Goal: Communication & Community: Answer question/provide support

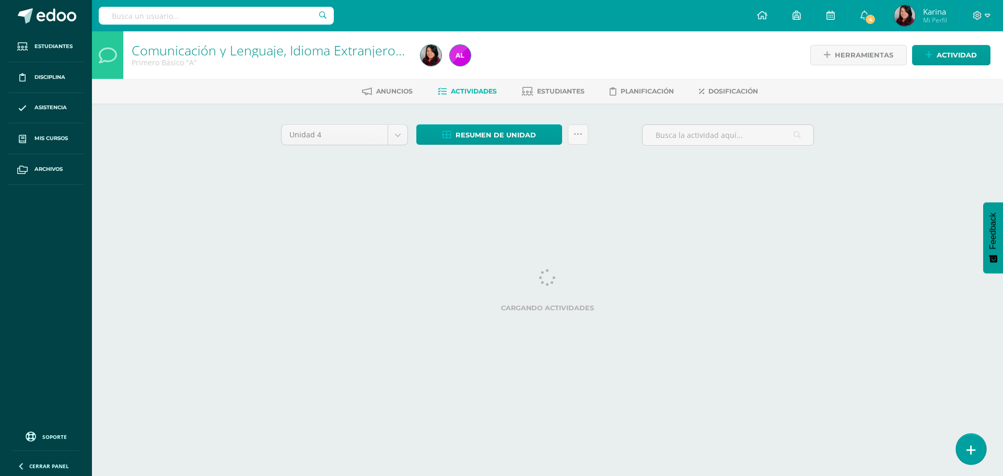
click at [980, 451] on link at bounding box center [971, 449] width 30 height 30
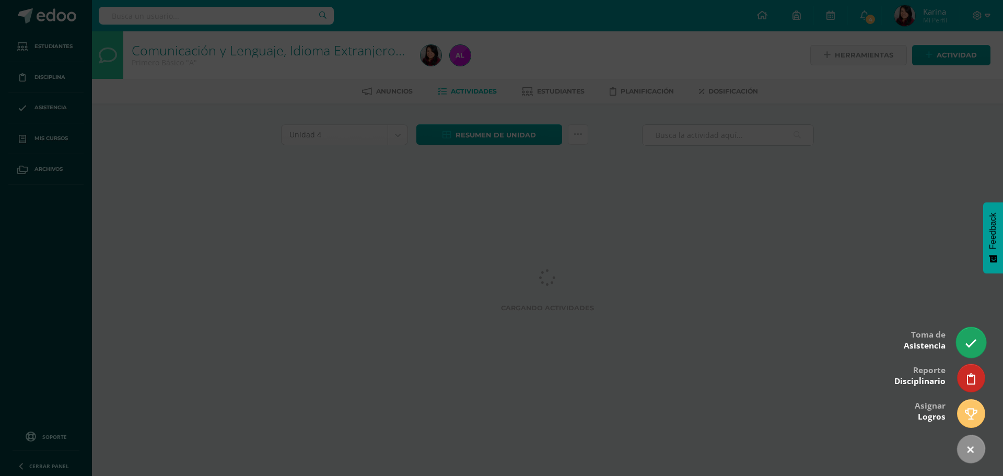
click at [975, 349] on icon at bounding box center [971, 343] width 12 height 12
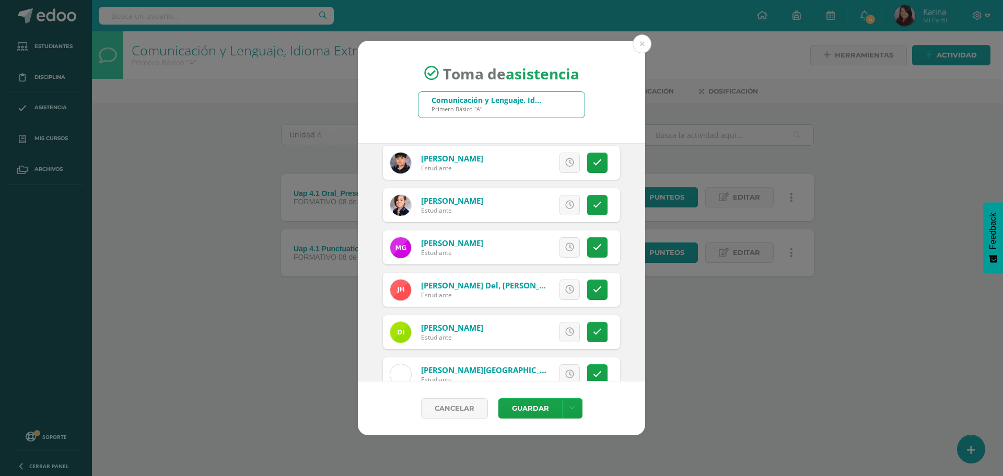
scroll to position [836, 0]
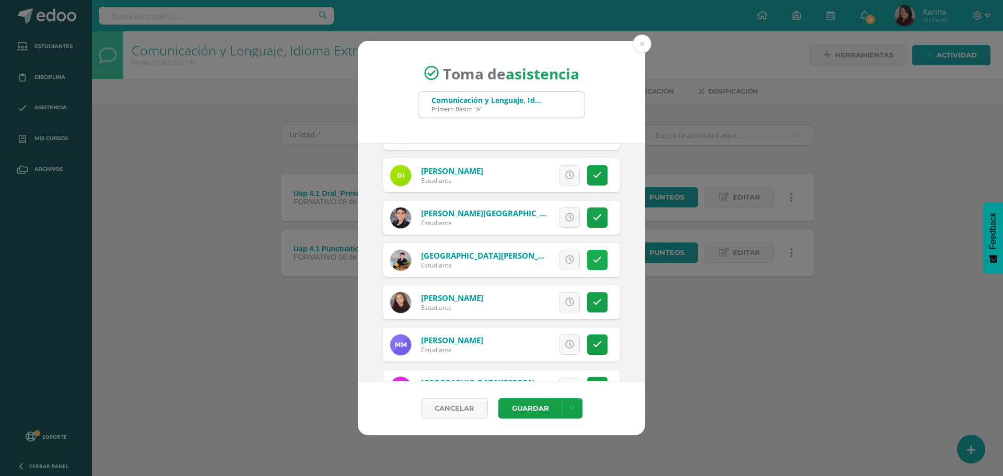
click at [595, 264] on link at bounding box center [597, 260] width 20 height 20
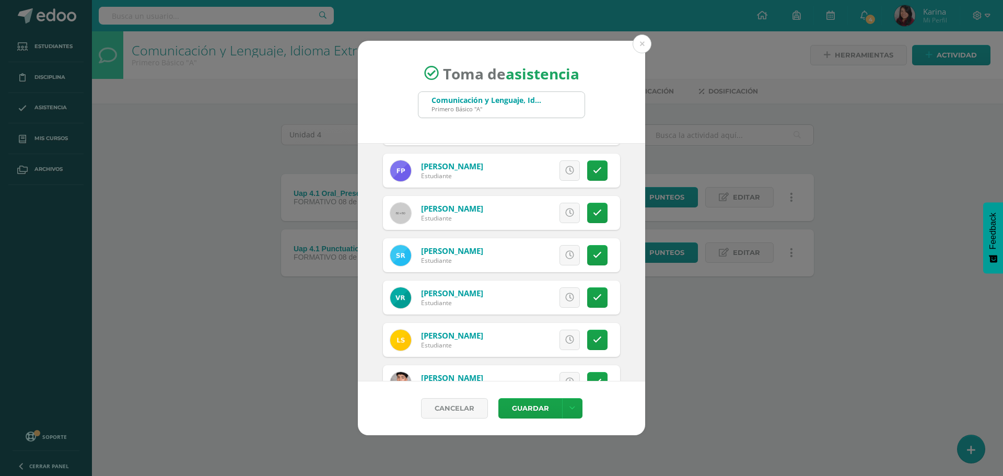
scroll to position [1510, 0]
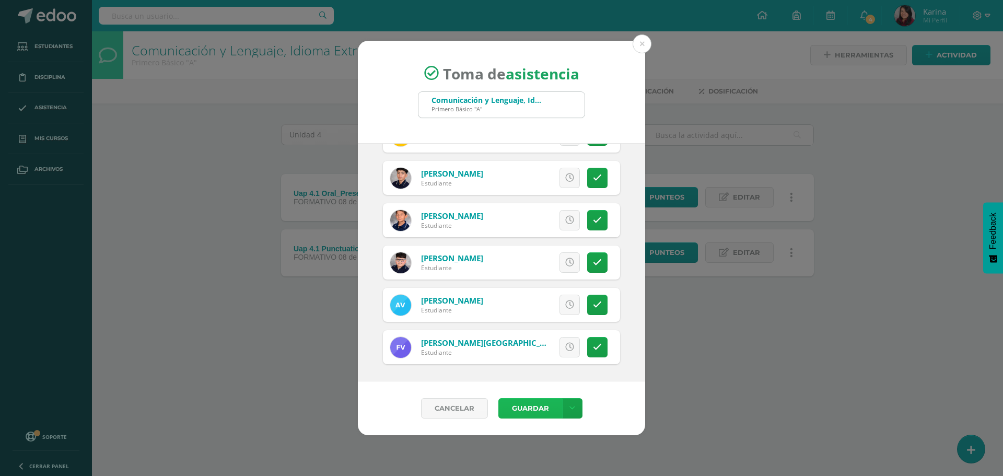
click at [535, 414] on button "Guardar" at bounding box center [530, 408] width 64 height 20
